Goal: Entertainment & Leisure: Consume media (video, audio)

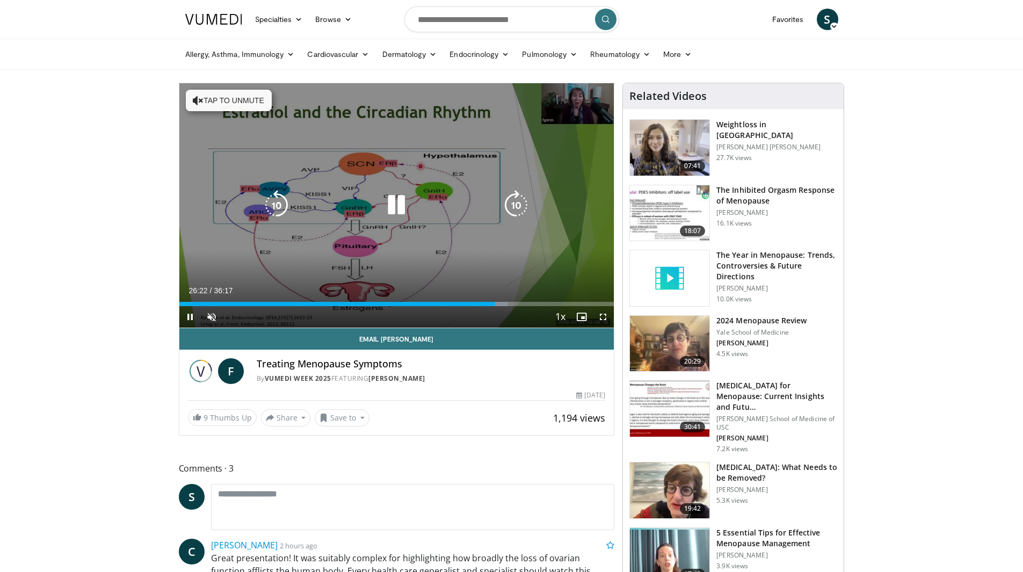
click at [215, 98] on button "Tap to unmute" at bounding box center [229, 100] width 86 height 21
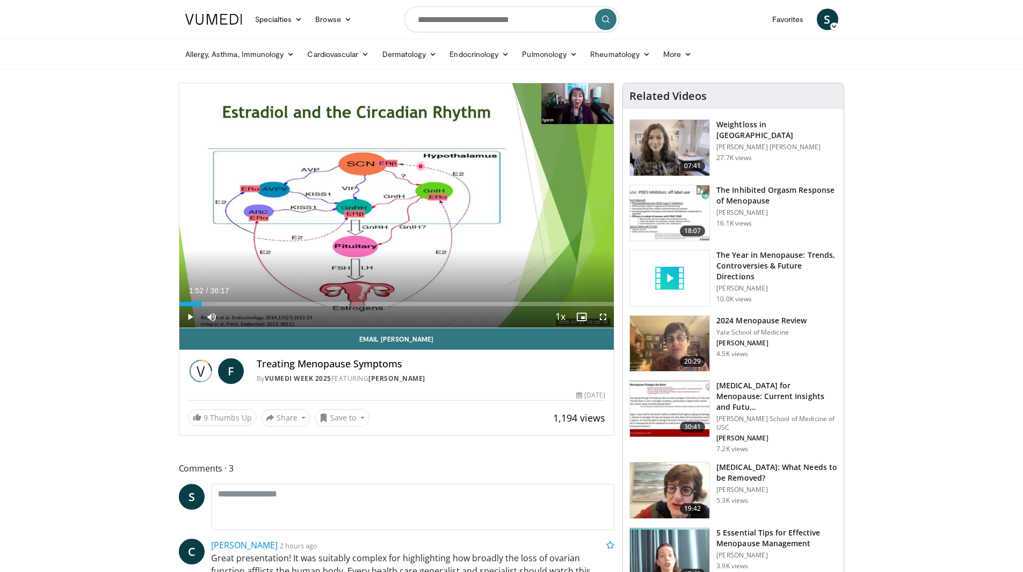
drag, startPoint x: 475, startPoint y: 301, endPoint x: 201, endPoint y: 305, distance: 273.4
click at [201, 305] on div "Loaded : 8.20% 01:52 01:55" at bounding box center [396, 304] width 435 height 4
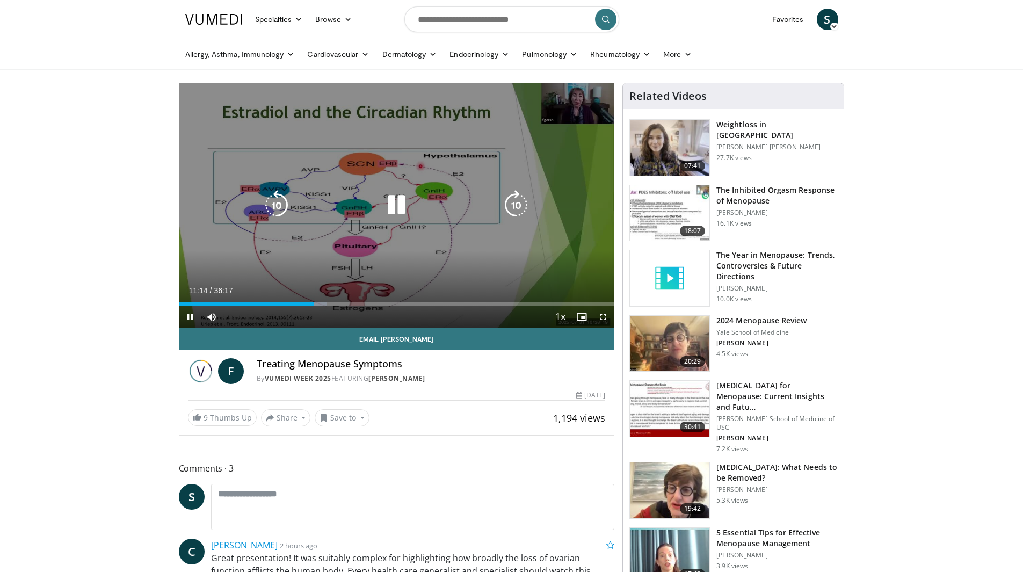
click at [394, 204] on icon "Video Player" at bounding box center [396, 205] width 30 height 30
click at [393, 196] on icon "Video Player" at bounding box center [396, 205] width 30 height 30
click at [401, 205] on icon "Video Player" at bounding box center [396, 205] width 30 height 30
